Goal: Task Accomplishment & Management: Manage account settings

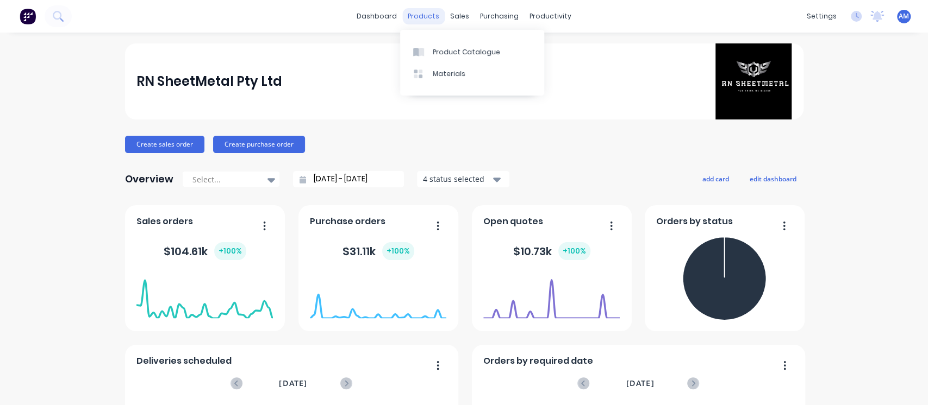
click at [438, 11] on div "products" at bounding box center [423, 16] width 42 height 16
click at [452, 12] on div "sales" at bounding box center [460, 16] width 30 height 16
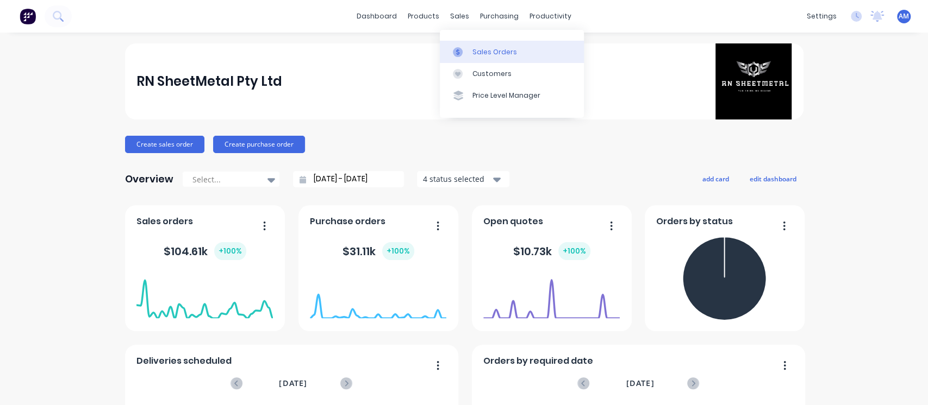
click at [480, 57] on link "Sales Orders" at bounding box center [512, 52] width 144 height 22
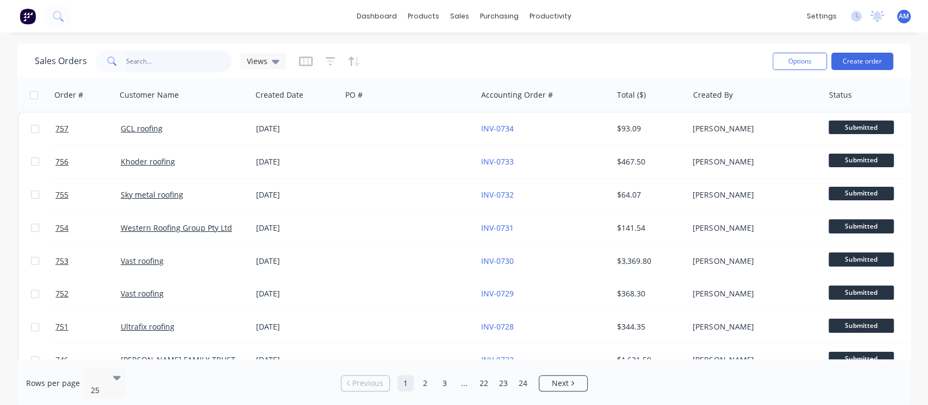
click at [145, 62] on input "text" at bounding box center [179, 62] width 106 height 22
type input "Vast"
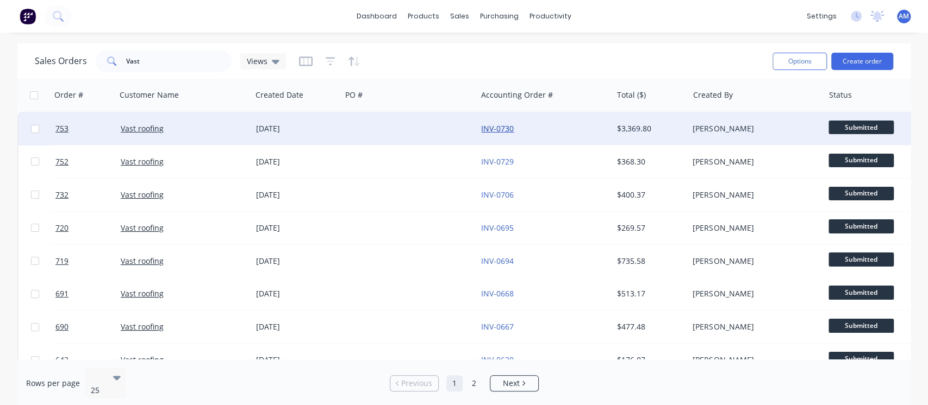
click at [493, 129] on link "INV-0730" at bounding box center [497, 128] width 33 height 10
click at [487, 128] on link "INV-0730" at bounding box center [497, 128] width 33 height 10
click at [146, 128] on link "Vast roofing" at bounding box center [142, 128] width 43 height 10
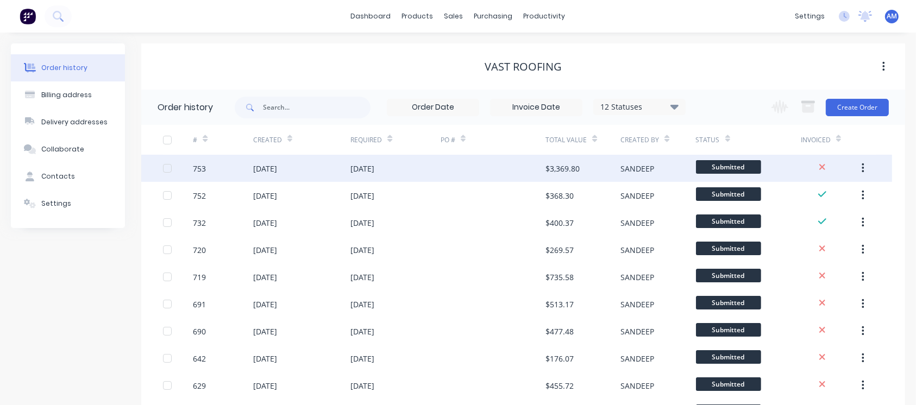
click at [367, 165] on div "[DATE]" at bounding box center [363, 168] width 24 height 11
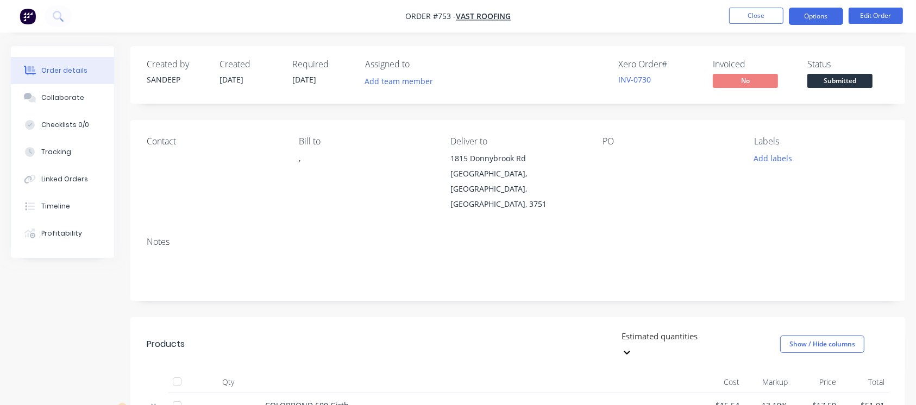
click at [833, 15] on button "Options" at bounding box center [816, 16] width 54 height 17
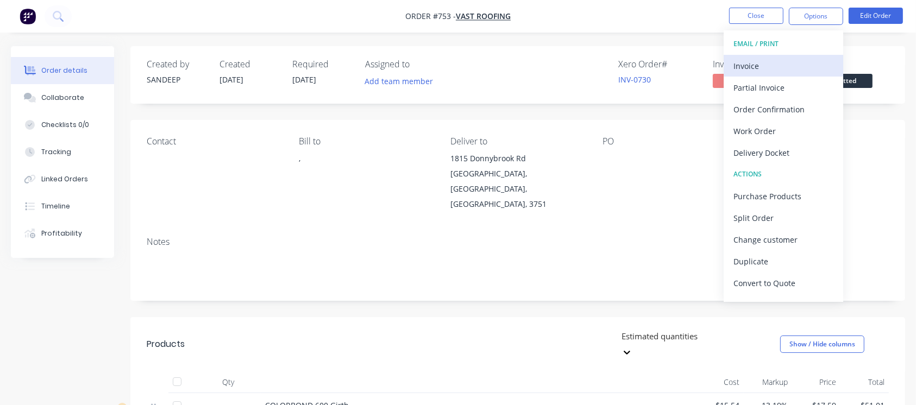
click at [766, 68] on div "Invoice" at bounding box center [784, 66] width 100 height 16
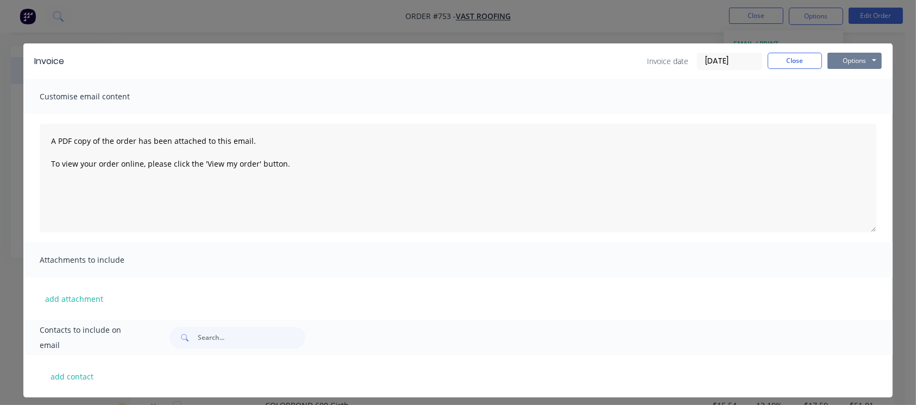
click at [857, 62] on button "Options" at bounding box center [855, 61] width 54 height 16
click at [860, 95] on button "Print" at bounding box center [863, 98] width 70 height 18
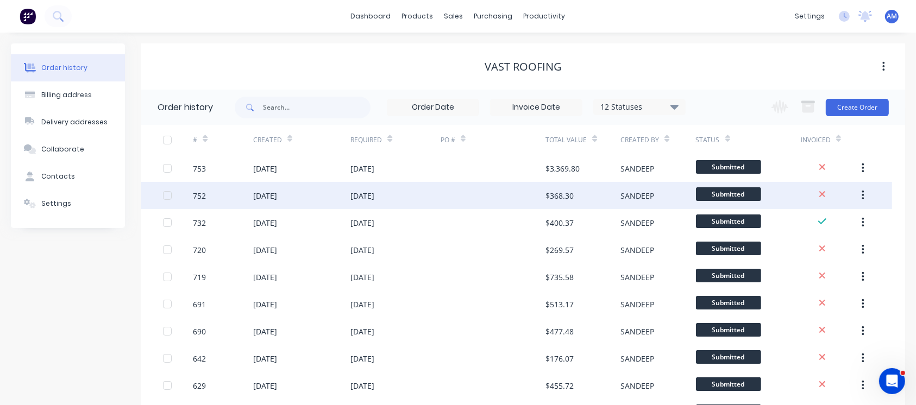
click at [273, 196] on div "[DATE]" at bounding box center [265, 195] width 24 height 11
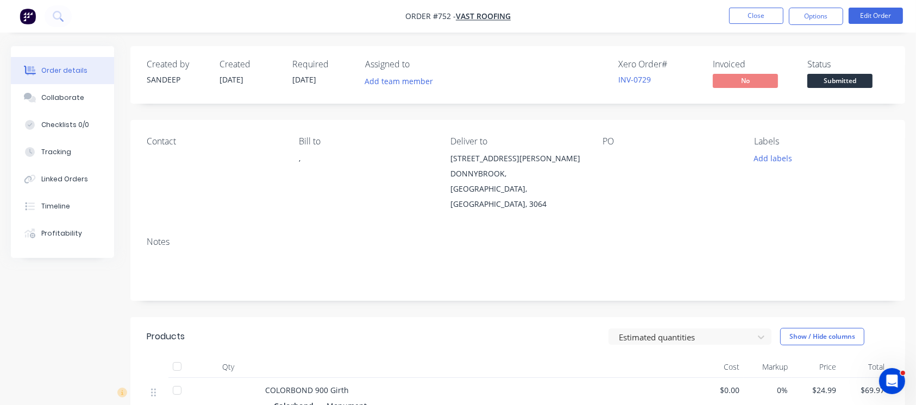
click at [806, 24] on button "Options" at bounding box center [816, 16] width 54 height 17
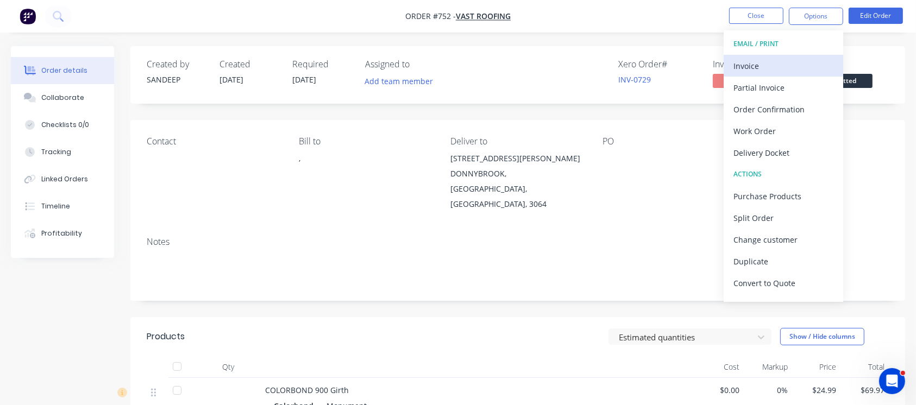
click at [746, 63] on div "Invoice" at bounding box center [784, 66] width 100 height 16
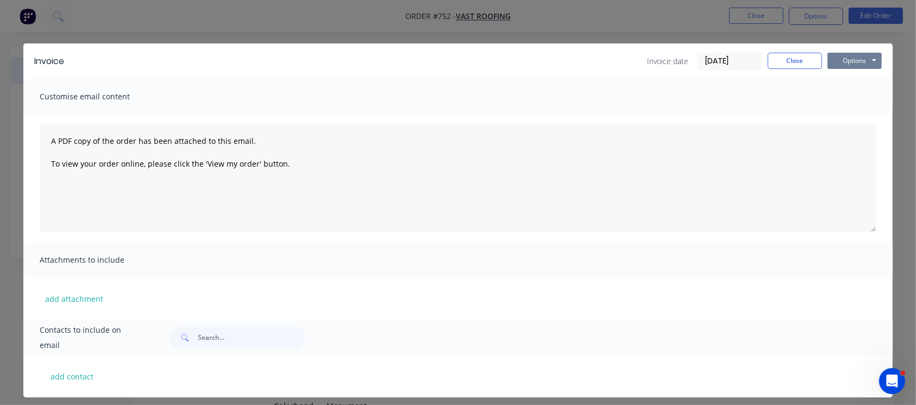
click at [839, 60] on button "Options" at bounding box center [855, 61] width 54 height 16
click at [846, 96] on button "Print" at bounding box center [863, 98] width 70 height 18
click at [786, 64] on button "Close" at bounding box center [795, 61] width 54 height 16
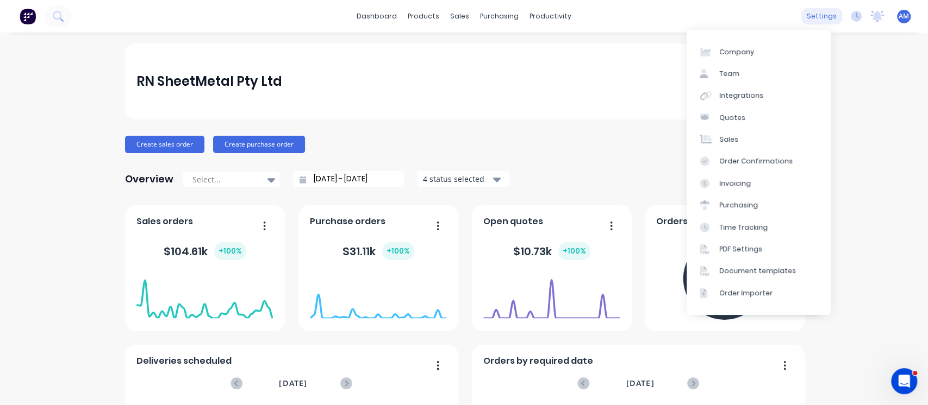
click at [810, 20] on div "settings" at bounding box center [821, 16] width 41 height 16
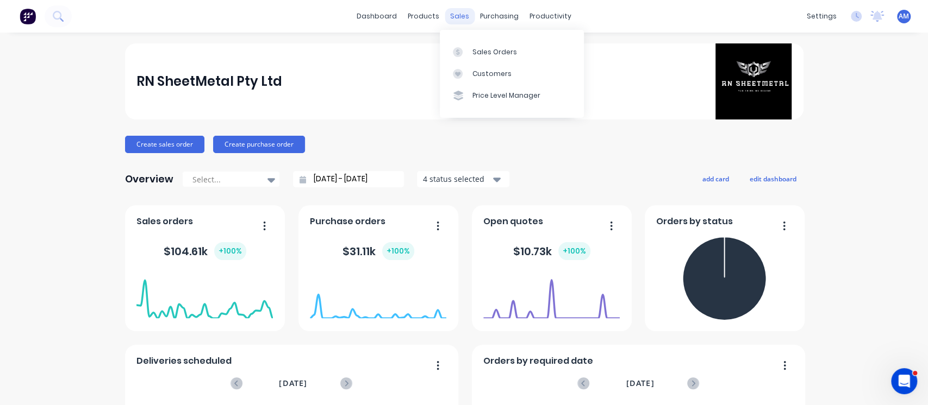
click at [453, 14] on div "sales" at bounding box center [460, 16] width 30 height 16
click at [478, 50] on div "Sales Orders" at bounding box center [494, 52] width 45 height 10
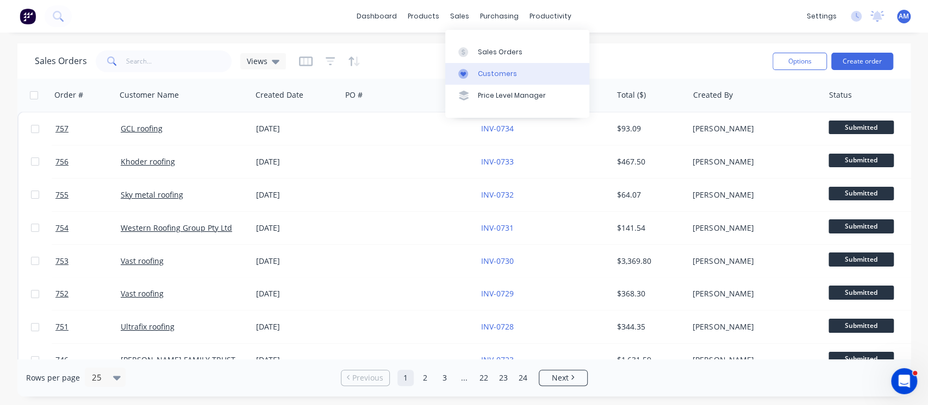
click at [480, 74] on div "Customers" at bounding box center [497, 74] width 39 height 10
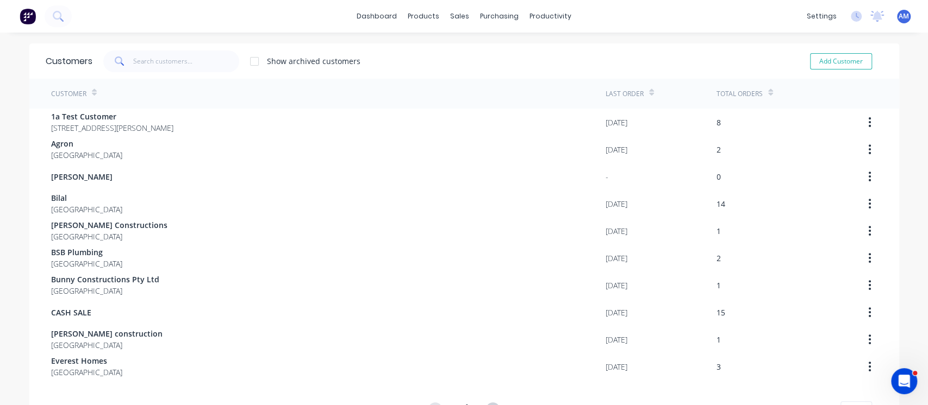
click at [95, 97] on div "Customer" at bounding box center [328, 94] width 554 height 30
click at [154, 97] on div "Customer" at bounding box center [328, 94] width 554 height 30
click at [162, 64] on input "text" at bounding box center [186, 62] width 106 height 22
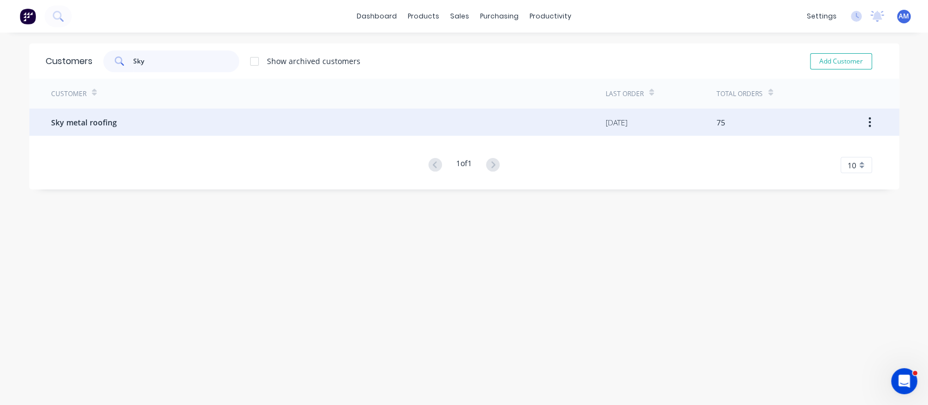
type input "Sky"
click at [113, 121] on div "Sky metal roofing" at bounding box center [328, 122] width 554 height 27
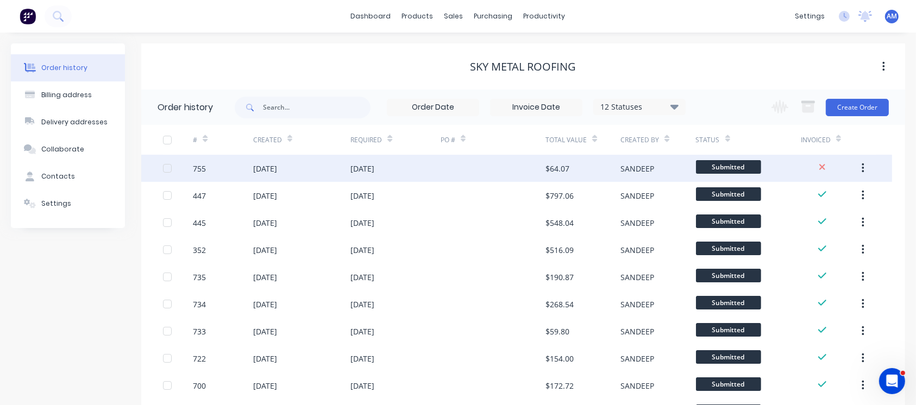
click at [361, 171] on div "[DATE]" at bounding box center [363, 168] width 24 height 11
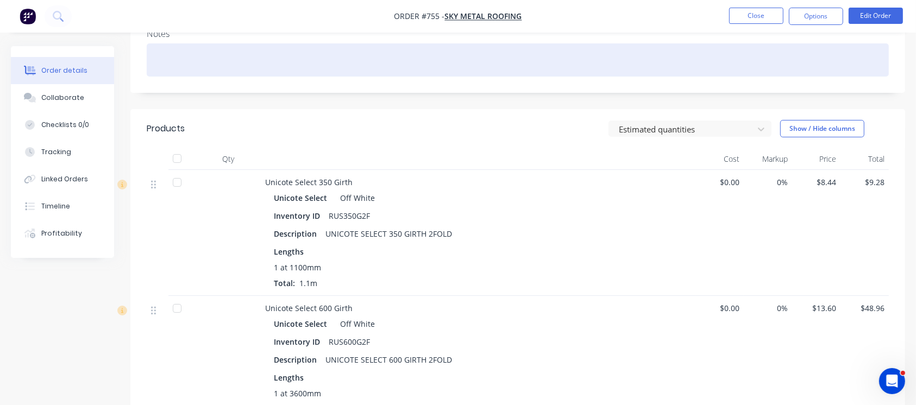
scroll to position [186, 0]
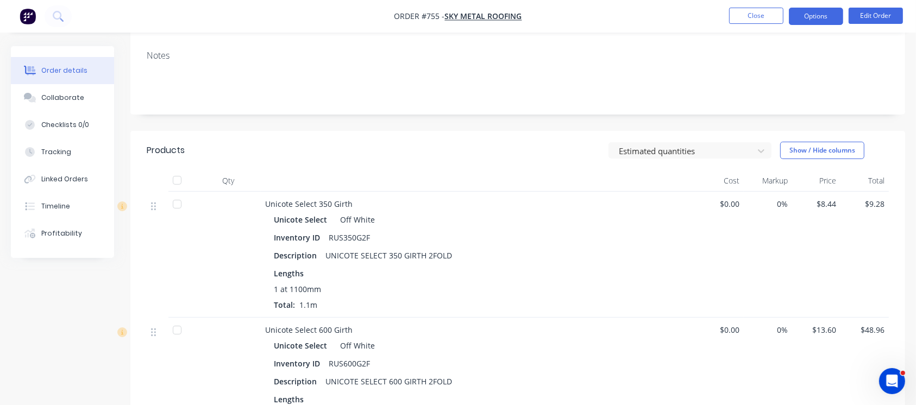
click at [819, 13] on button "Options" at bounding box center [816, 16] width 54 height 17
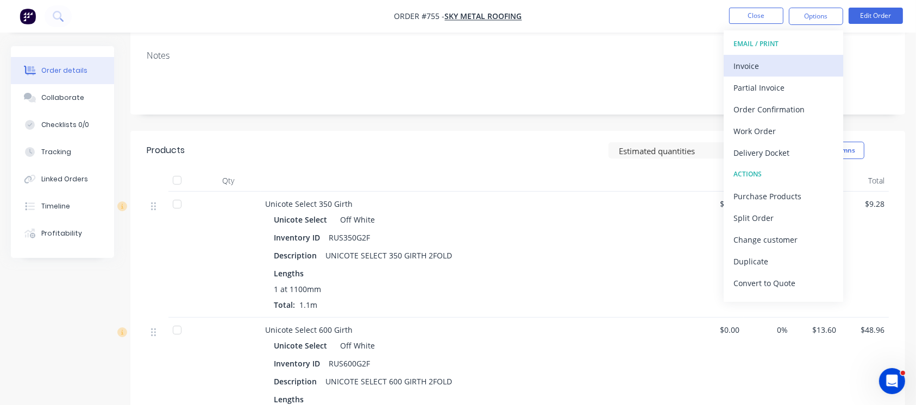
click at [747, 67] on div "Invoice" at bounding box center [784, 66] width 100 height 16
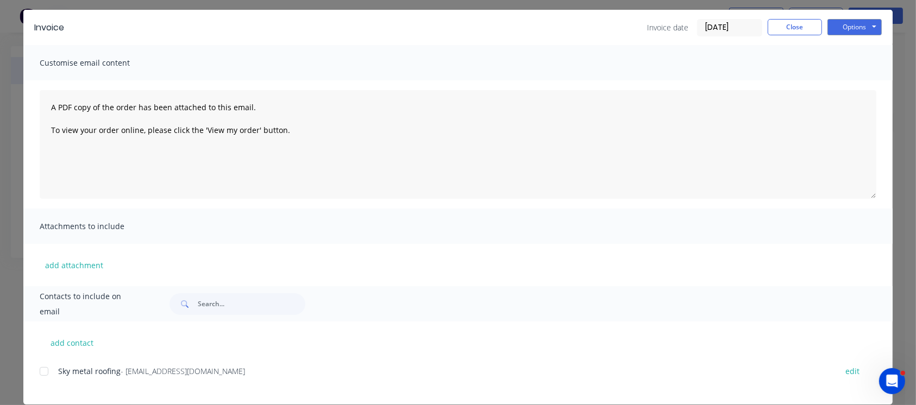
scroll to position [48, 0]
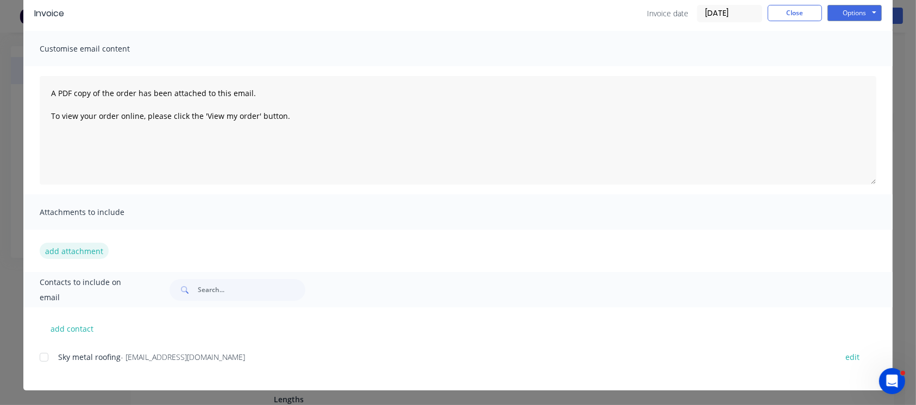
click at [61, 249] on button "add attachment" at bounding box center [74, 251] width 69 height 16
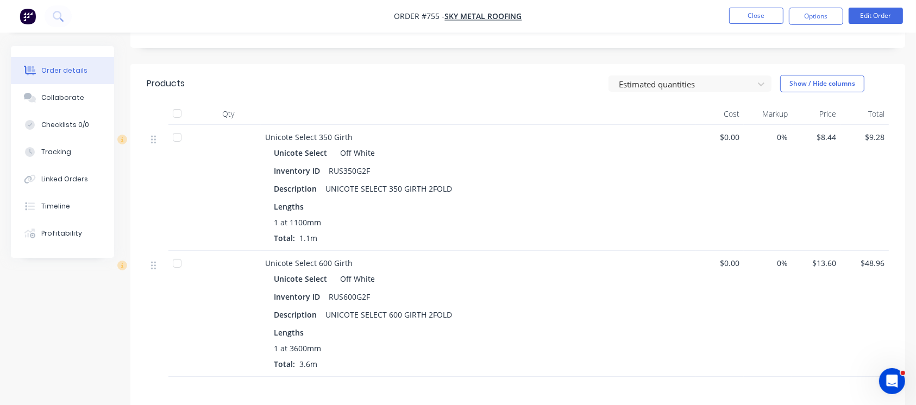
scroll to position [290, 0]
